Goal: Task Accomplishment & Management: Use online tool/utility

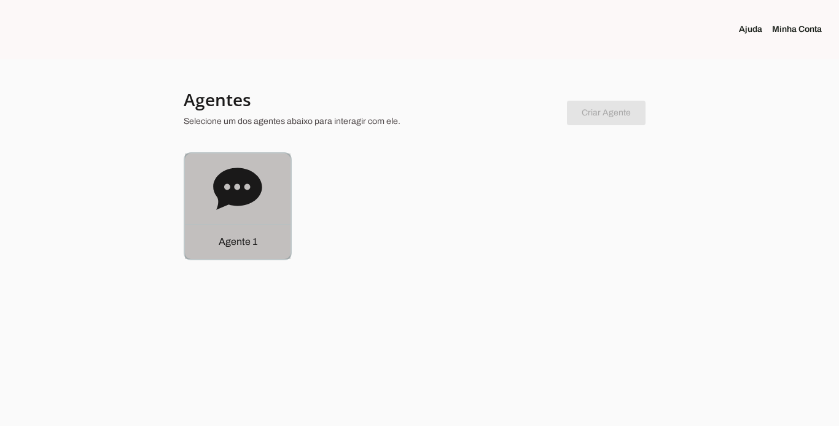
click at [227, 245] on p "Agente 1" at bounding box center [238, 242] width 39 height 15
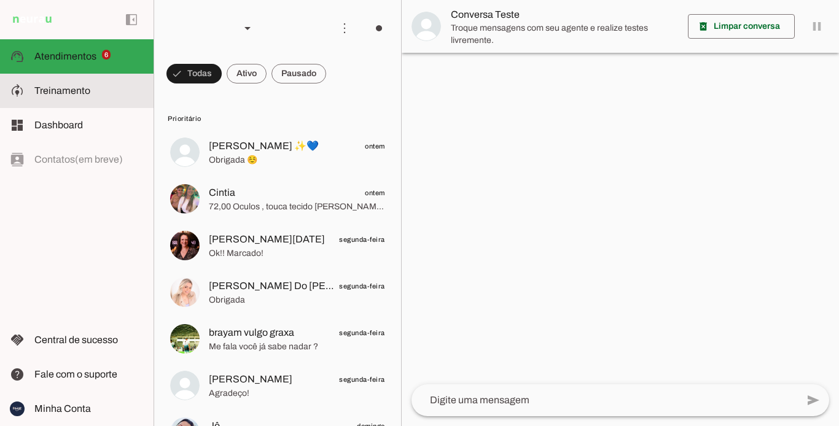
click at [63, 92] on span "Treinamento" at bounding box center [62, 90] width 56 height 10
